Goal: Task Accomplishment & Management: Manage account settings

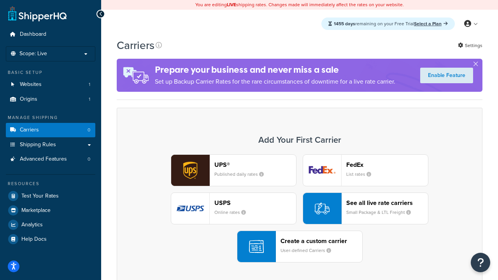
click at [300, 209] on div "UPS® Published daily rates FedEx List rates USPS Online rates See all live rate…" at bounding box center [300, 209] width 350 height 108
click at [387, 165] on header "FedEx" at bounding box center [388, 164] width 82 height 7
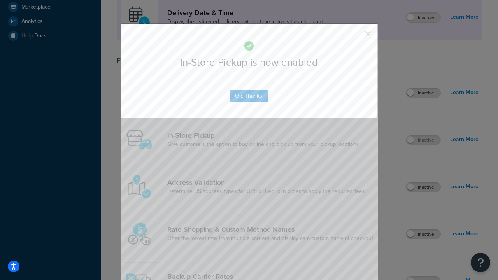
scroll to position [218, 0]
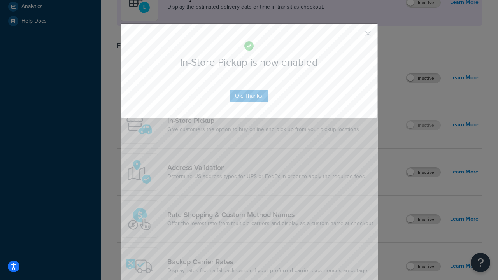
click at [357, 36] on button "button" at bounding box center [357, 36] width 2 height 2
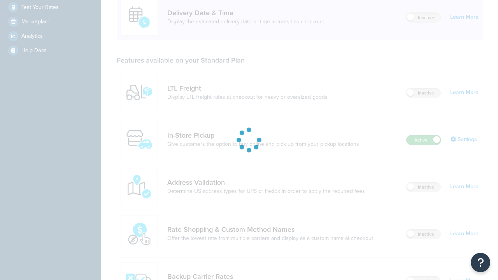
click at [424, 136] on label "Active" at bounding box center [424, 140] width 34 height 9
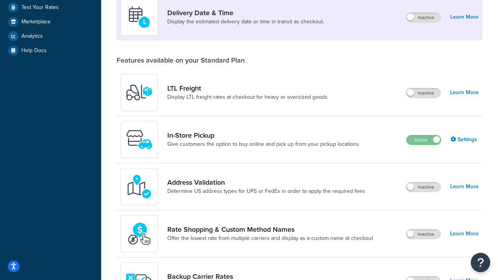
scroll to position [339, 0]
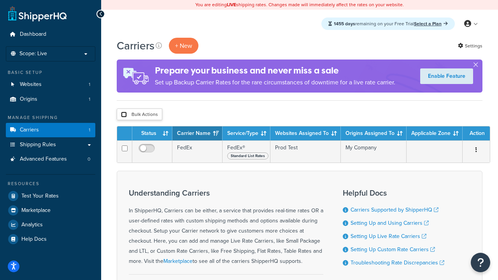
click at [124, 115] on input "checkbox" at bounding box center [124, 115] width 6 height 6
checkbox input "true"
click at [0, 0] on button "Delete" at bounding box center [0, 0] width 0 height 0
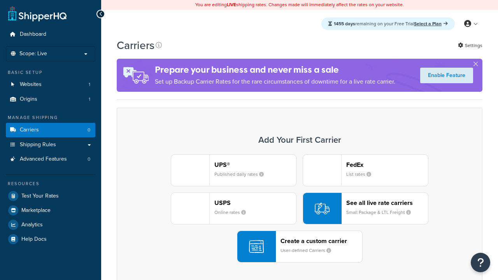
click at [300, 209] on div "UPS® Published daily rates FedEx List rates USPS Online rates See all live rate…" at bounding box center [300, 209] width 350 height 108
click at [300, 247] on div "Create a custom carrier User-defined Carriers" at bounding box center [322, 247] width 82 height 19
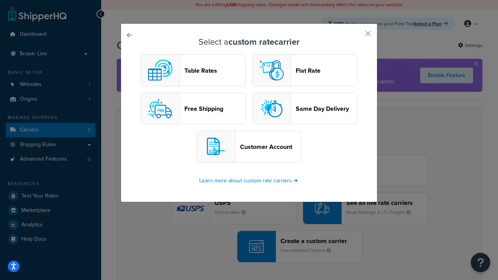
click at [194, 70] on header "Table Rates" at bounding box center [215, 70] width 61 height 7
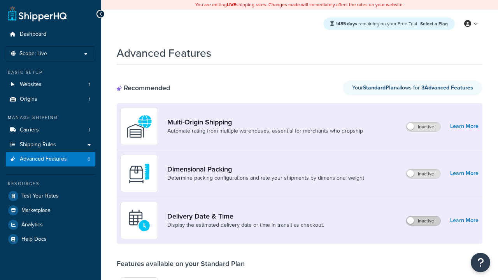
click at [424, 221] on label "Inactive" at bounding box center [424, 221] width 34 height 9
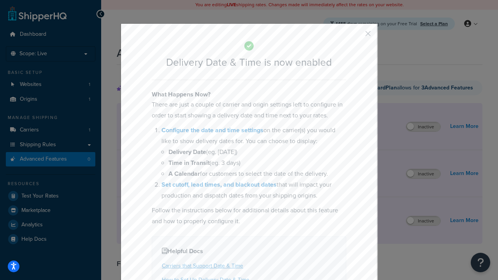
click at [357, 36] on button "button" at bounding box center [357, 36] width 2 height 2
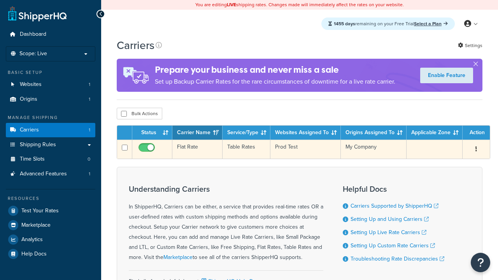
click at [197, 150] on td "Flat Rate" at bounding box center [198, 149] width 50 height 19
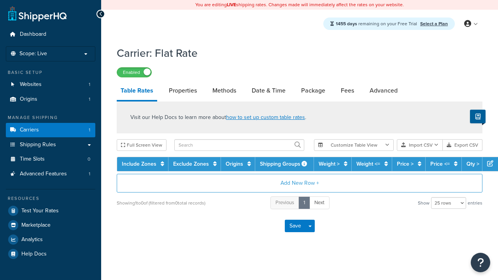
select select "25"
click at [269, 91] on link "Date & Time" at bounding box center [269, 90] width 42 height 19
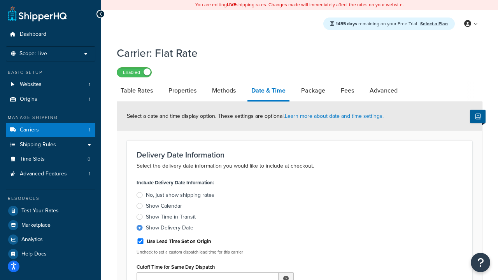
click at [170, 229] on div "Show Delivery Date" at bounding box center [170, 228] width 48 height 8
click at [0, 0] on input "Show Delivery Date" at bounding box center [0, 0] width 0 height 0
type input "11:00 AM"
type input "5"
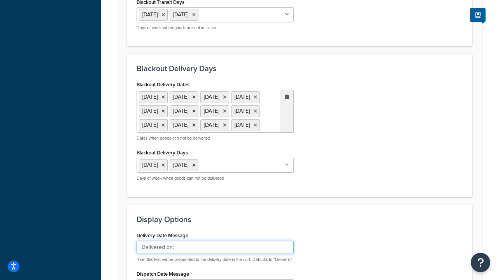
type input "Delivered on:"
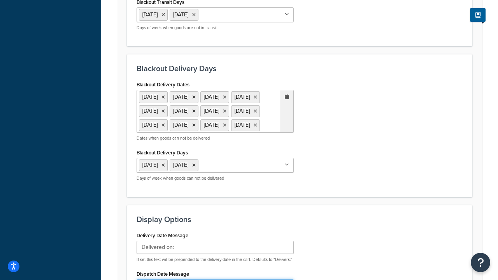
type input "Default Dispatch Message"
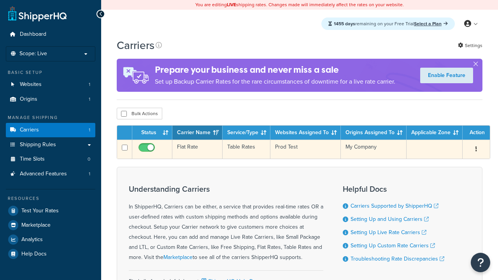
click at [197, 150] on td "Flat Rate" at bounding box center [198, 149] width 50 height 19
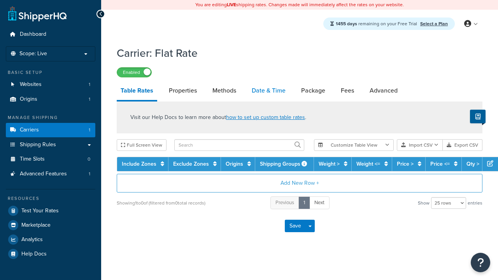
click at [269, 91] on link "Date & Time" at bounding box center [269, 90] width 42 height 19
